Goal: Task Accomplishment & Management: Use online tool/utility

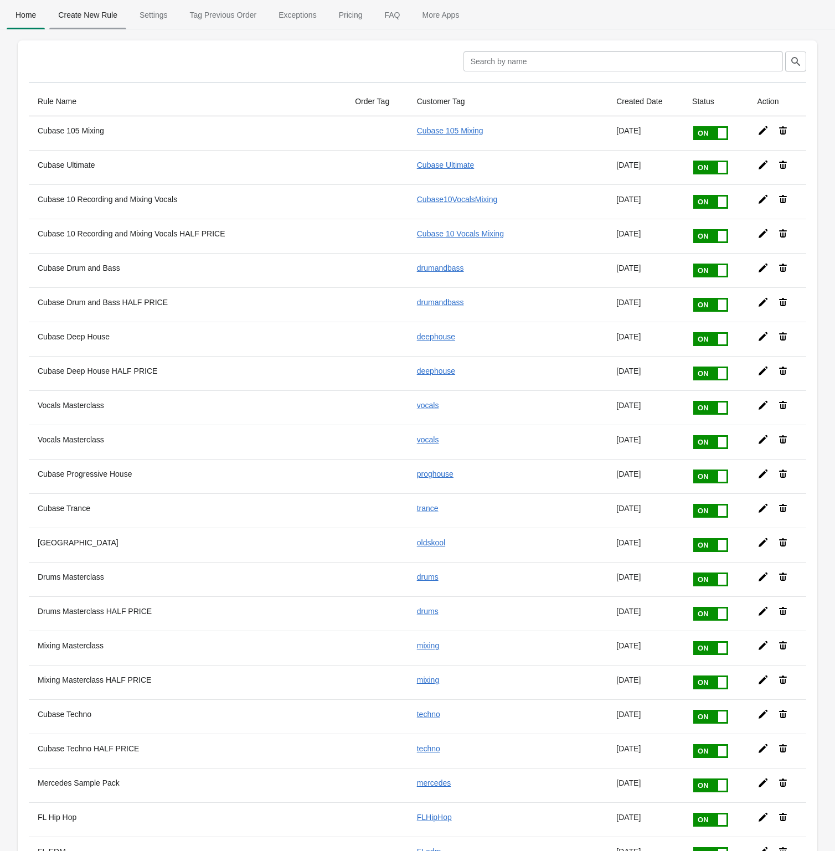
click at [86, 15] on span "Create New Rule" at bounding box center [87, 15] width 77 height 20
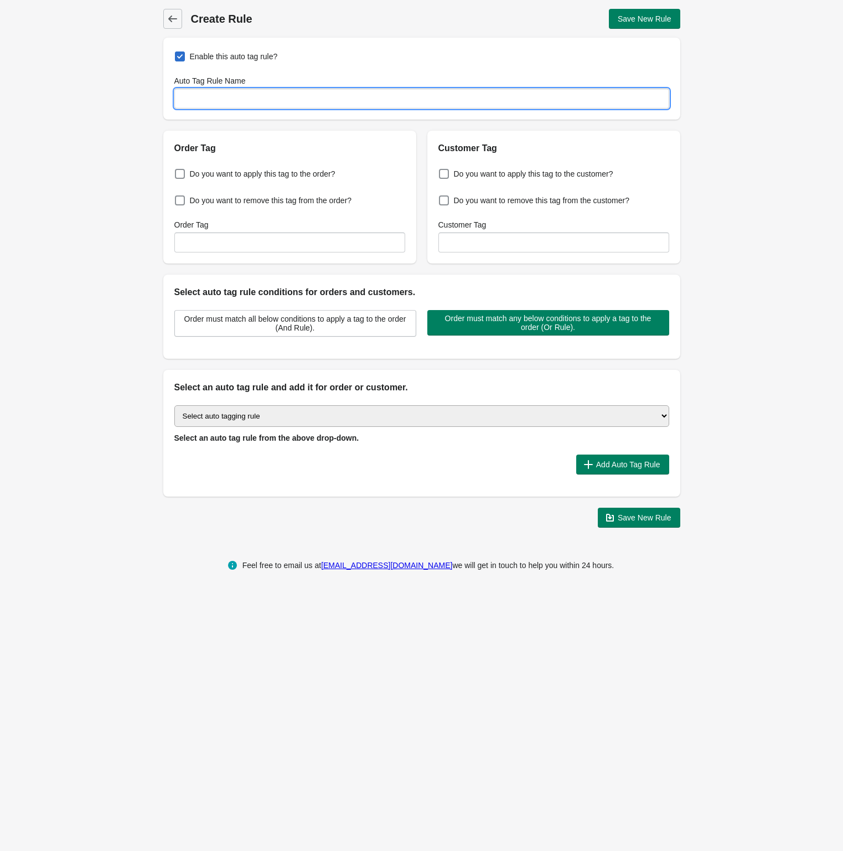
click at [201, 94] on input "Auto Tag Rule Name" at bounding box center [421, 99] width 495 height 20
paste input "AILiquidDnB"
type input "AILiquidDnB"
click at [446, 176] on span at bounding box center [444, 174] width 10 height 10
click at [442, 171] on input "Do you want to apply this tag to the customer?" at bounding box center [441, 170] width 1 height 1
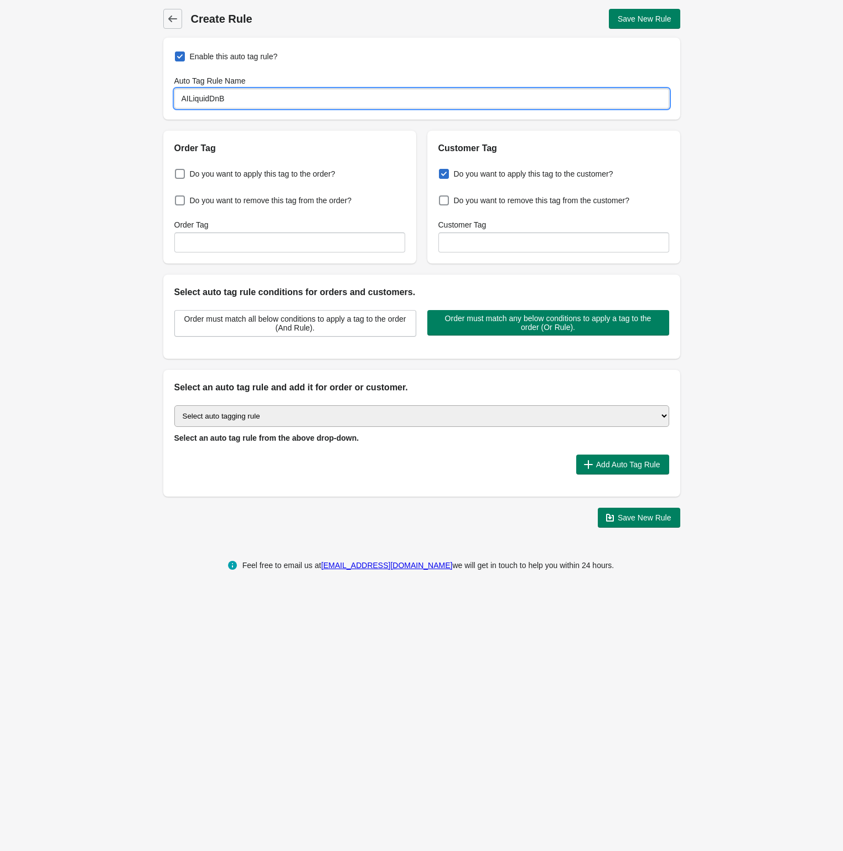
checkbox input "true"
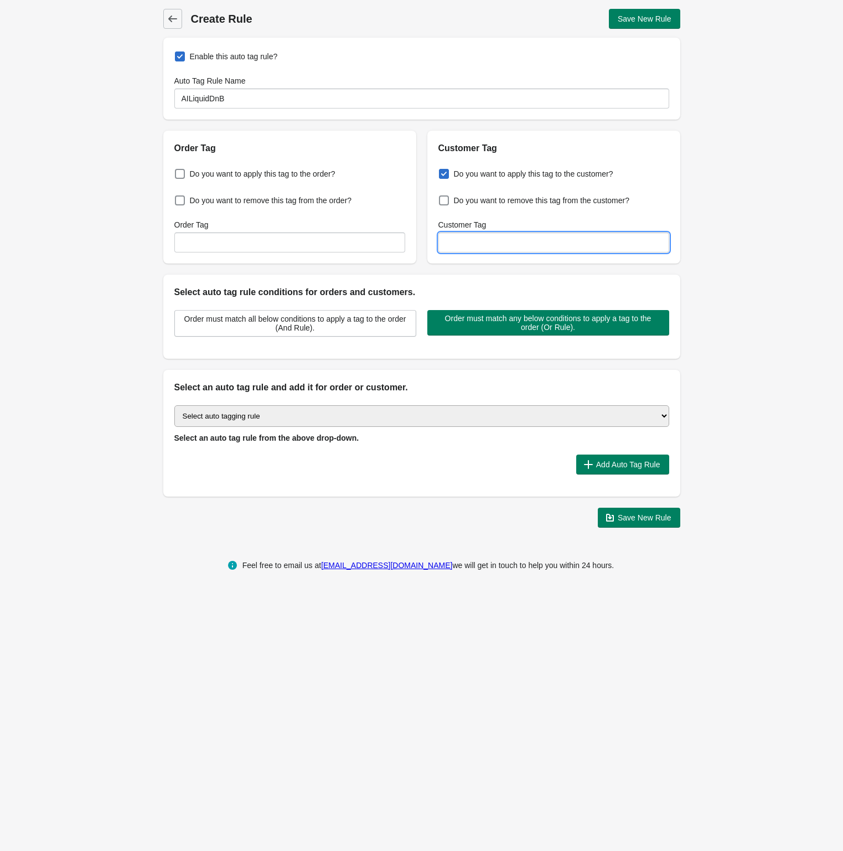
click at [475, 241] on input "Customer Tag" at bounding box center [553, 242] width 231 height 20
paste input "AILiquidDnB"
type input "AILiquidDnB"
click at [267, 415] on select "Select auto tagging rule Tag by order amount Tag based on the order count (Volu…" at bounding box center [421, 416] width 495 height 22
select select "1"
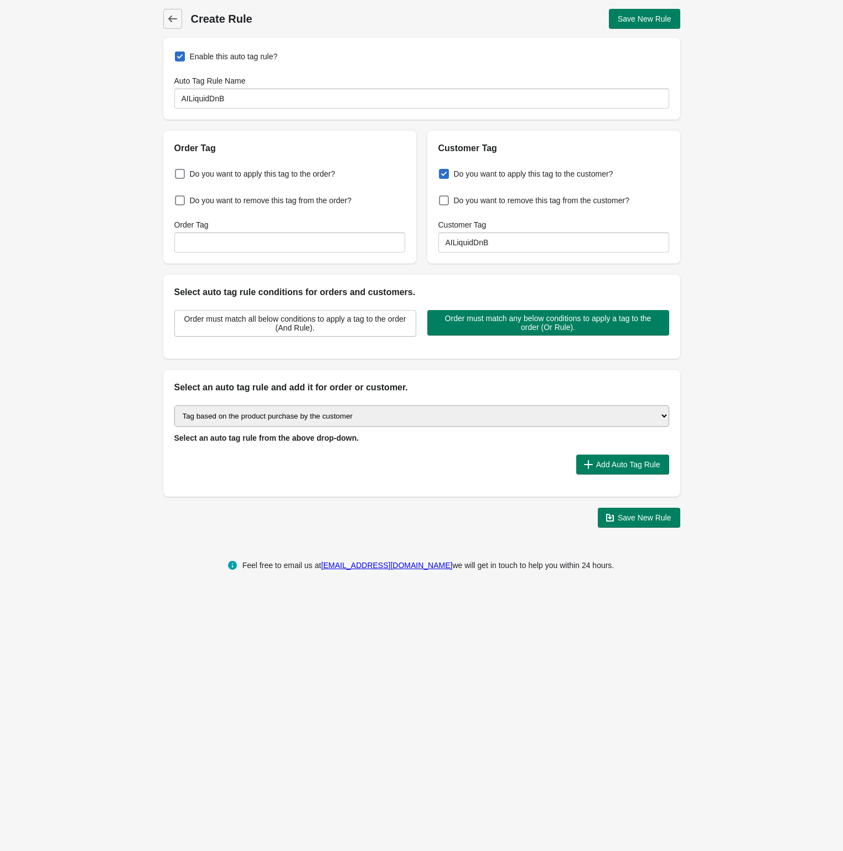
click at [174, 405] on select "Select auto tagging rule Tag by order amount Tag based on the order count (Volu…" at bounding box center [421, 416] width 495 height 22
click at [604, 462] on span "Add Auto Tag Rule" at bounding box center [628, 464] width 64 height 9
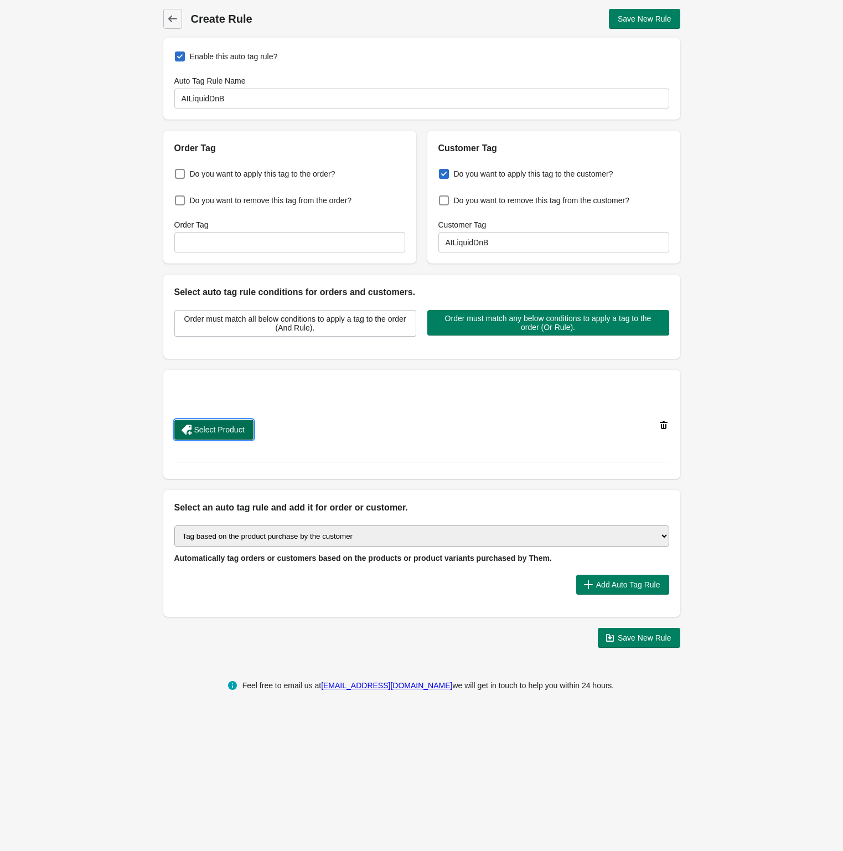
click at [225, 426] on span "Select Product" at bounding box center [219, 429] width 50 height 9
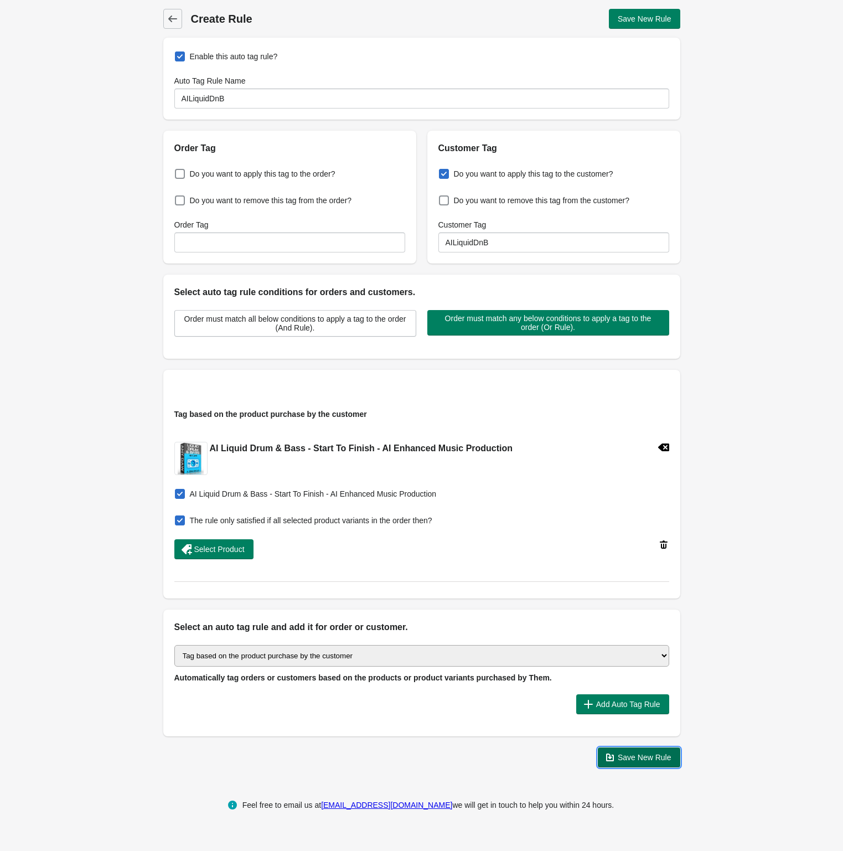
click at [636, 754] on span "Save New Rule" at bounding box center [645, 757] width 54 height 9
